Goal: Entertainment & Leisure: Consume media (video, audio)

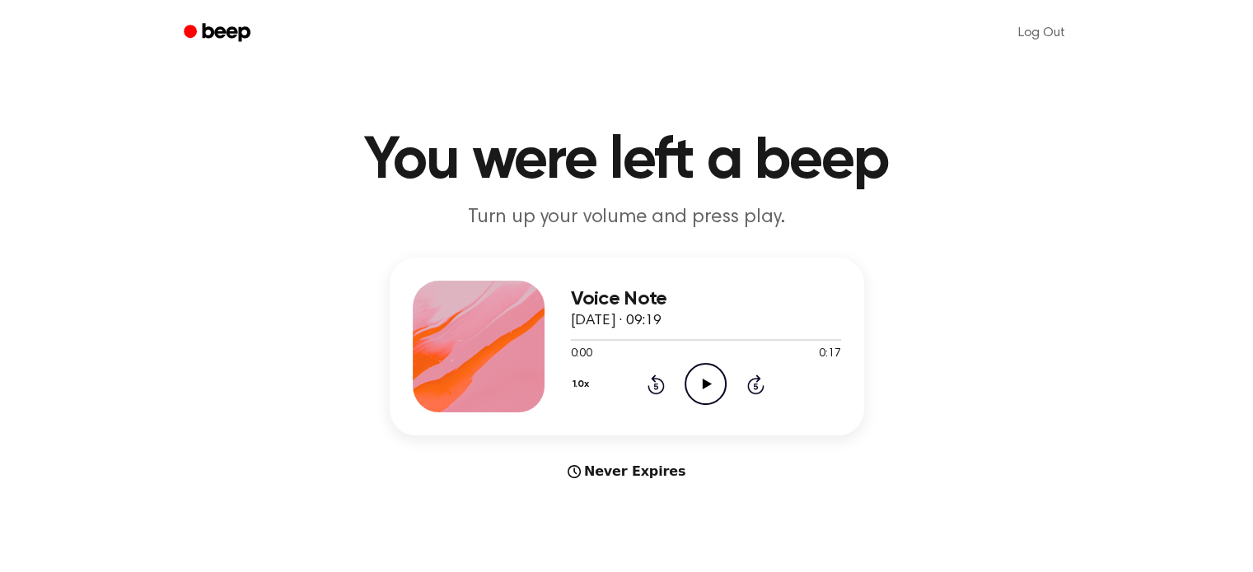
click at [699, 378] on icon "Play Audio" at bounding box center [705, 384] width 42 height 42
click at [713, 379] on icon "Pause Audio" at bounding box center [705, 384] width 42 height 42
click at [597, 264] on div "Voice Note 3 september 2025 · 09:19 0:03 0:17 Your browser does not support the…" at bounding box center [627, 347] width 474 height 178
click at [216, 21] on icon "Beep" at bounding box center [219, 33] width 70 height 24
click at [713, 375] on icon "Play Audio" at bounding box center [705, 384] width 42 height 42
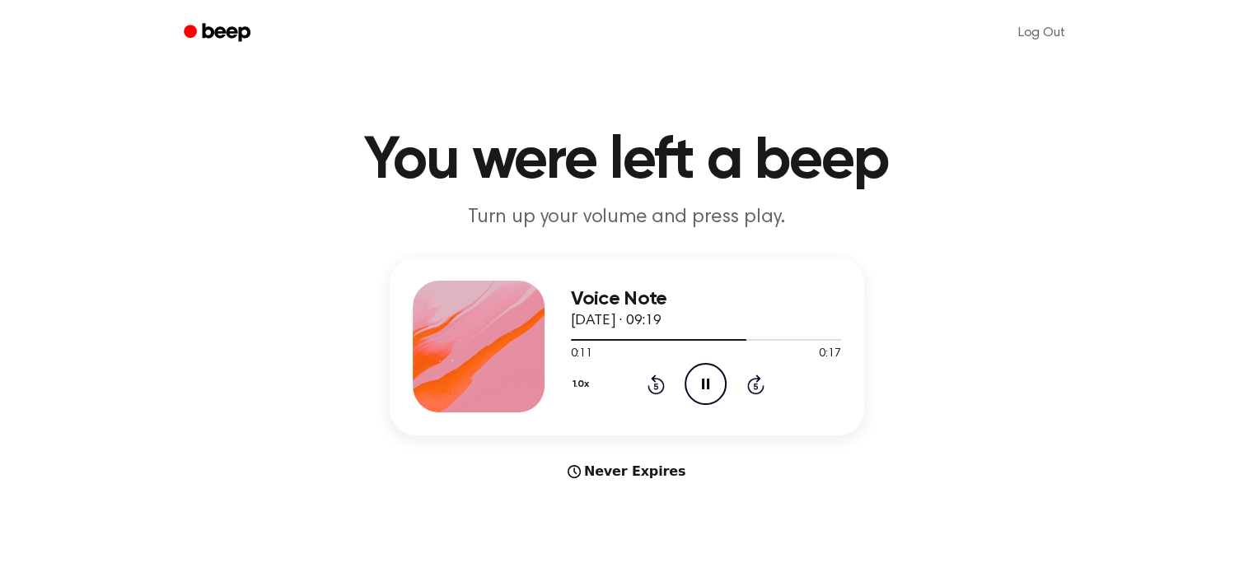
click at [514, 362] on div at bounding box center [479, 347] width 132 height 132
click at [603, 329] on span "[DATE] · 09:19" at bounding box center [616, 321] width 91 height 15
click at [432, 359] on div at bounding box center [479, 347] width 132 height 132
click at [206, 44] on icon "Beep" at bounding box center [219, 33] width 70 height 24
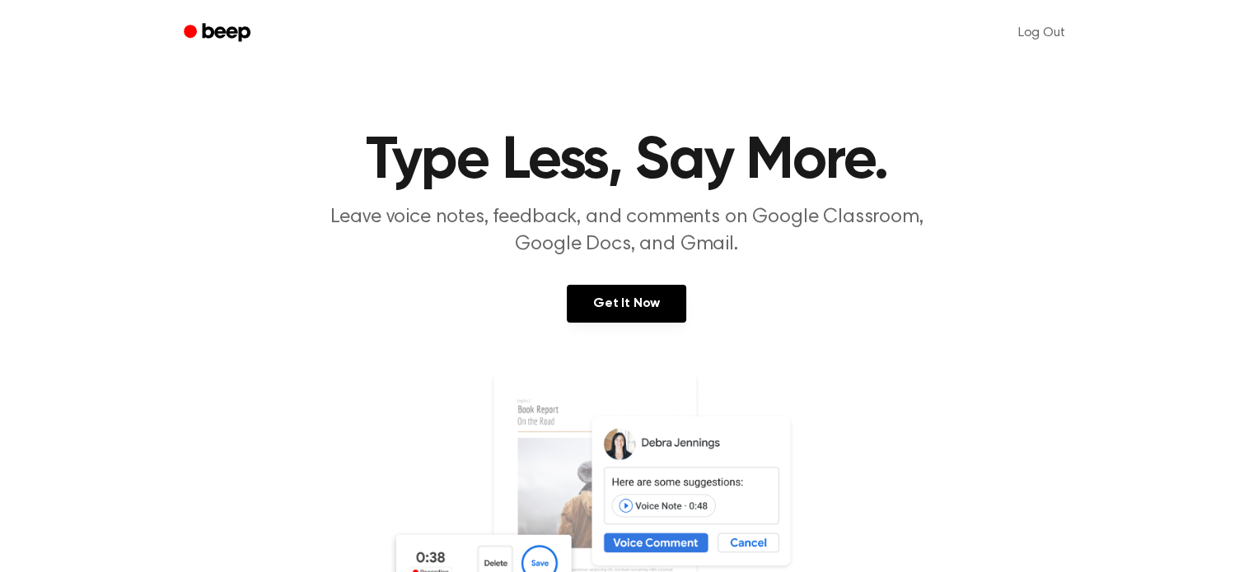
click at [221, 36] on icon "Beep" at bounding box center [226, 32] width 48 height 18
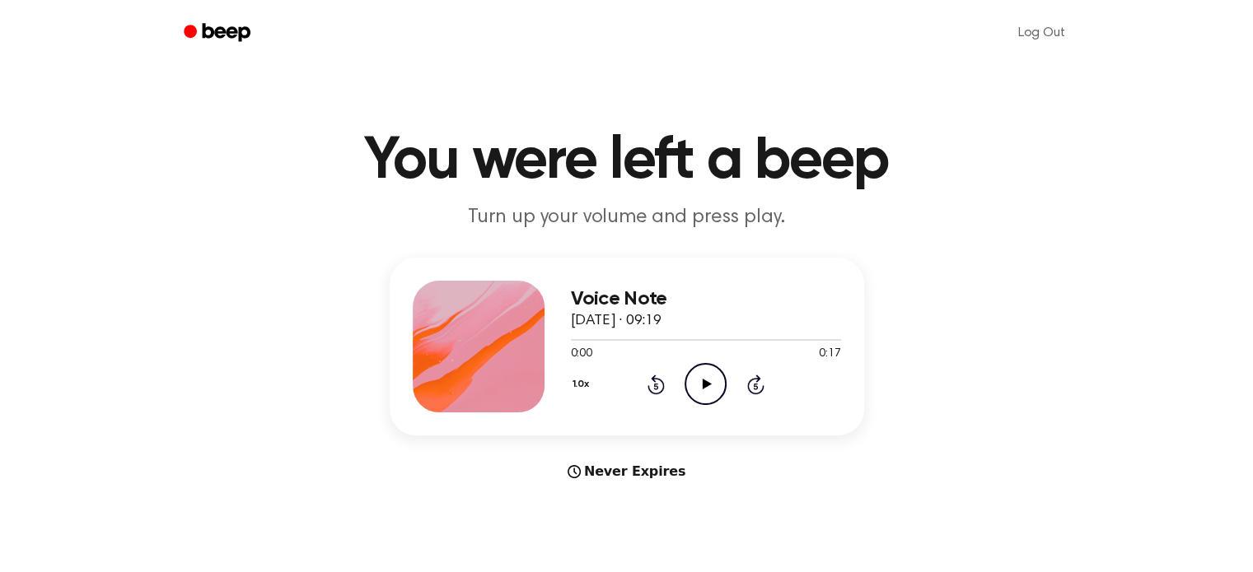
click at [708, 388] on icon "Play Audio" at bounding box center [705, 384] width 42 height 42
click at [705, 385] on icon "Pause Audio" at bounding box center [705, 384] width 42 height 42
